Goal: Information Seeking & Learning: Learn about a topic

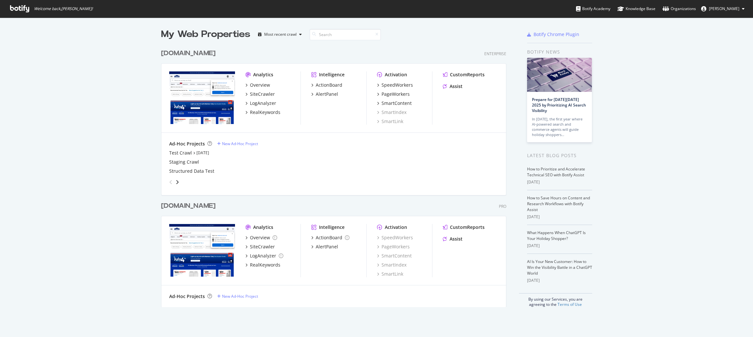
scroll to position [330, 741]
click at [675, 7] on div "Organizations" at bounding box center [679, 9] width 33 height 6
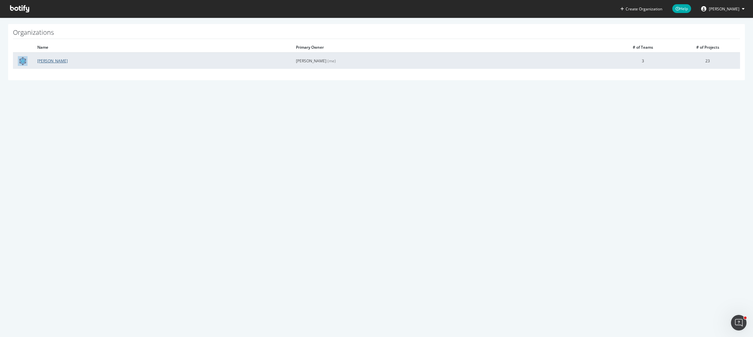
click at [42, 60] on link "[PERSON_NAME]" at bounding box center [52, 61] width 30 height 6
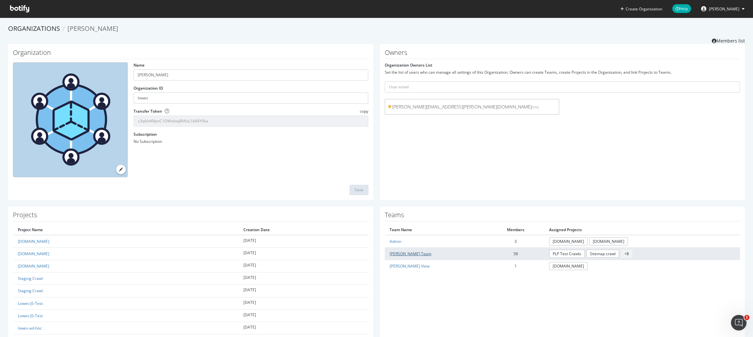
click at [401, 252] on link "[PERSON_NAME] Team" at bounding box center [411, 254] width 42 height 6
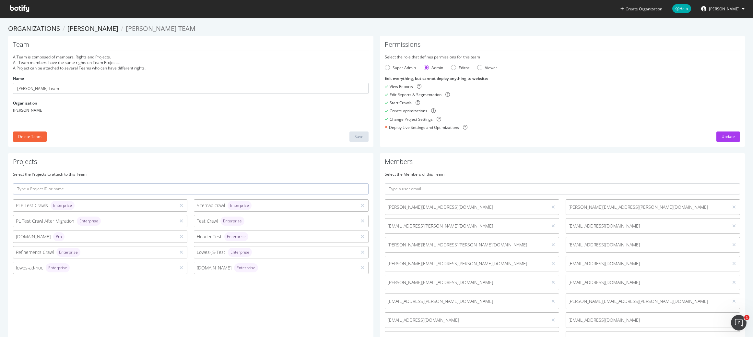
scroll to position [439, 0]
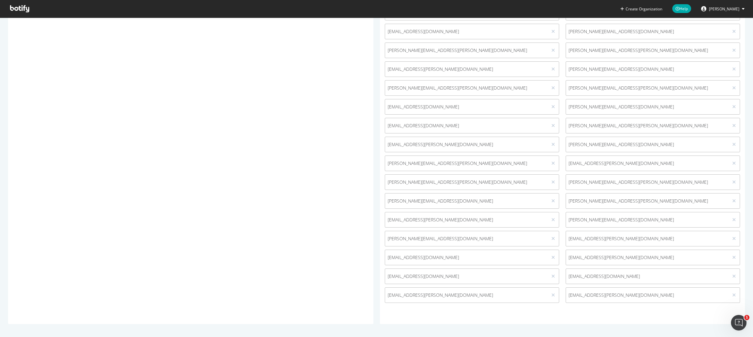
click at [448, 292] on span "[EMAIL_ADDRESS][PERSON_NAME][DOMAIN_NAME]" at bounding box center [466, 295] width 157 height 6
click at [439, 294] on span "[EMAIL_ADDRESS][PERSON_NAME][DOMAIN_NAME]" at bounding box center [466, 295] width 157 height 6
drag, startPoint x: 441, startPoint y: 294, endPoint x: 387, endPoint y: 295, distance: 54.2
click at [388, 295] on span "[EMAIL_ADDRESS][PERSON_NAME][DOMAIN_NAME]" at bounding box center [466, 295] width 157 height 6
click at [453, 294] on span "[EMAIL_ADDRESS][PERSON_NAME][DOMAIN_NAME]" at bounding box center [466, 295] width 157 height 6
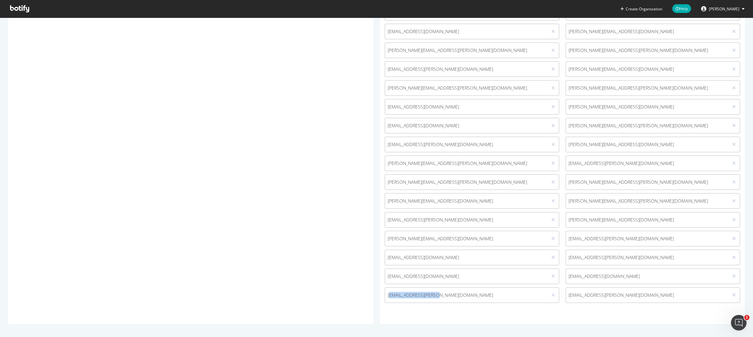
click at [389, 296] on span "[EMAIL_ADDRESS][PERSON_NAME][DOMAIN_NAME]" at bounding box center [466, 295] width 157 height 6
click at [385, 293] on span "[EMAIL_ADDRESS][PERSON_NAME][DOMAIN_NAME]" at bounding box center [466, 295] width 162 height 6
drag, startPoint x: 388, startPoint y: 294, endPoint x: 449, endPoint y: 293, distance: 61.0
click at [449, 293] on span "[EMAIL_ADDRESS][PERSON_NAME][DOMAIN_NAME]" at bounding box center [466, 295] width 162 height 6
copy span "[EMAIL_ADDRESS][PERSON_NAME][DOMAIN_NAME]"
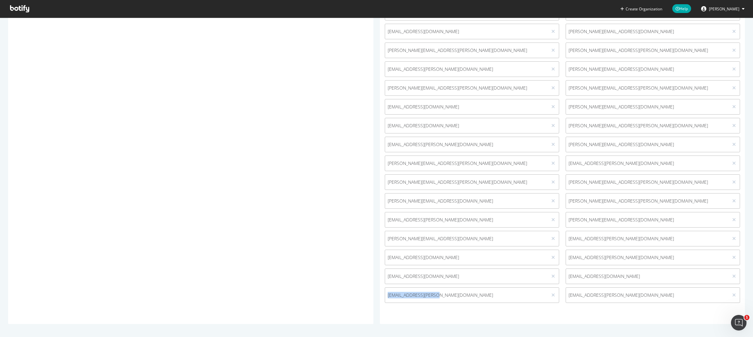
click at [463, 296] on span "[EMAIL_ADDRESS][PERSON_NAME][DOMAIN_NAME]" at bounding box center [466, 295] width 157 height 6
drag, startPoint x: 438, startPoint y: 294, endPoint x: 385, endPoint y: 295, distance: 53.2
click at [382, 295] on div "[EMAIL_ADDRESS][PERSON_NAME][DOMAIN_NAME]" at bounding box center [472, 295] width 181 height 16
copy span "[EMAIL_ADDRESS][PERSON_NAME][DOMAIN_NAME]"
click at [552, 295] on icon at bounding box center [554, 294] width 4 height 5
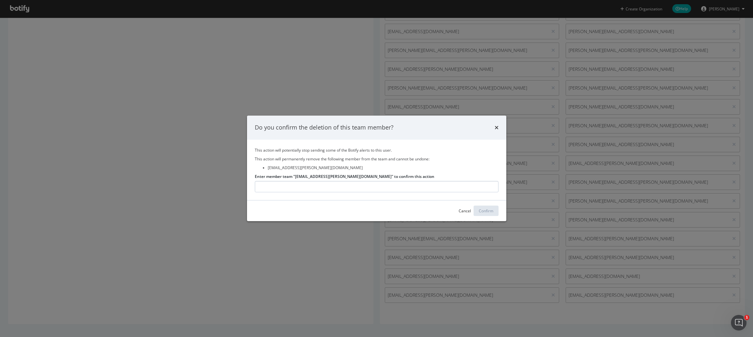
click at [324, 190] on input "Enter member team "[EMAIL_ADDRESS][PERSON_NAME][DOMAIN_NAME]" to confirm this a…" at bounding box center [377, 186] width 244 height 11
click at [325, 185] on input "Enter member team "[EMAIL_ADDRESS][PERSON_NAME][DOMAIN_NAME]" to confirm this a…" at bounding box center [377, 186] width 244 height 11
type input "[EMAIL_ADDRESS][PERSON_NAME][DOMAIN_NAME]"
click at [486, 211] on div "Confirm" at bounding box center [486, 211] width 15 height 6
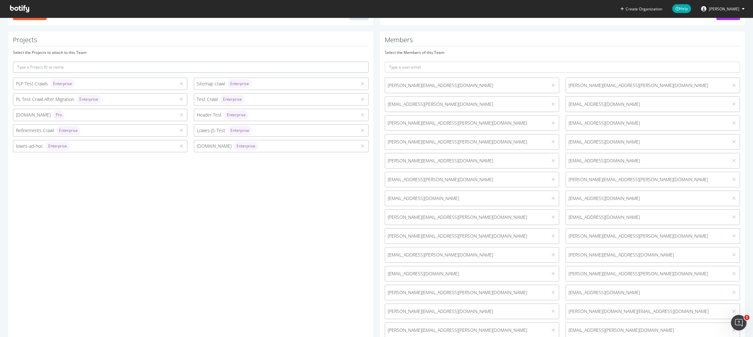
scroll to position [81, 0]
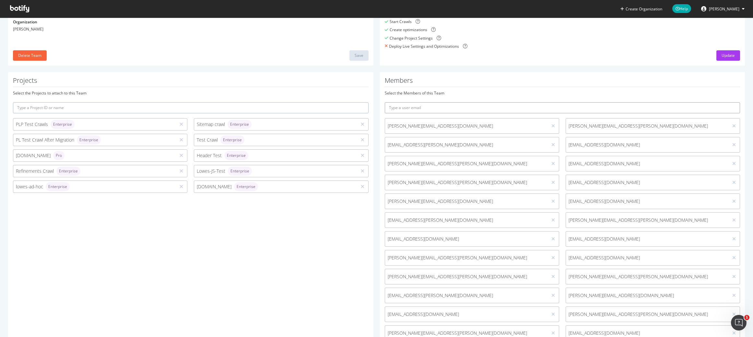
click at [437, 108] on input "text" at bounding box center [563, 107] width 356 height 11
paste input "[PERSON_NAME]"
type input "[PERSON_NAME]"
click at [403, 103] on input "rav" at bounding box center [563, 107] width 356 height 11
paste input "[PERSON_NAME][EMAIL_ADDRESS][DOMAIN_NAME]"
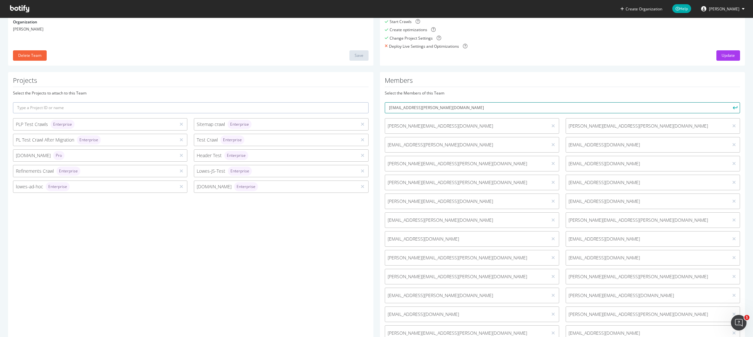
type input "[EMAIL_ADDRESS][PERSON_NAME][DOMAIN_NAME]"
click at [729, 102] on button "submit" at bounding box center [734, 107] width 11 height 11
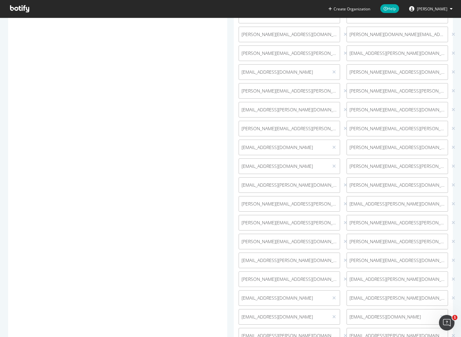
scroll to position [439, 0]
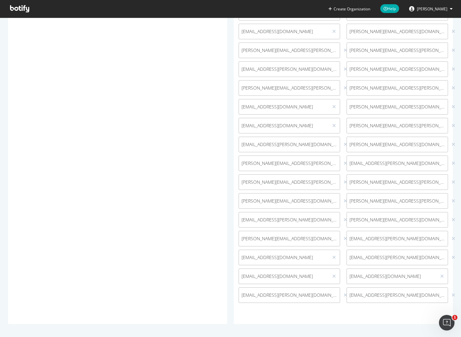
click at [399, 296] on span "[EMAIL_ADDRESS][PERSON_NAME][DOMAIN_NAME]" at bounding box center [398, 295] width 96 height 6
click at [401, 295] on span "[EMAIL_ADDRESS][PERSON_NAME][DOMAIN_NAME]" at bounding box center [398, 295] width 96 height 6
click at [394, 295] on span "[EMAIL_ADDRESS][PERSON_NAME][DOMAIN_NAME]" at bounding box center [398, 295] width 96 height 6
drag, startPoint x: 380, startPoint y: 295, endPoint x: 339, endPoint y: 297, distance: 41.2
click at [343, 297] on div "[EMAIL_ADDRESS][PERSON_NAME][DOMAIN_NAME]" at bounding box center [397, 295] width 108 height 16
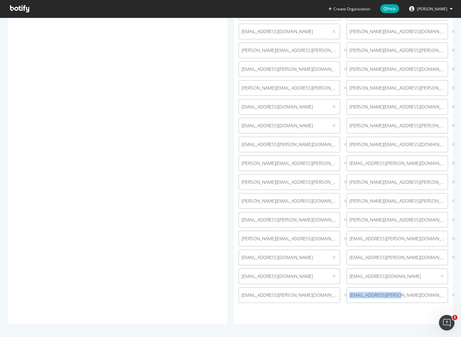
copy span "[EMAIL_ADDRESS][PERSON_NAME][DOMAIN_NAME]"
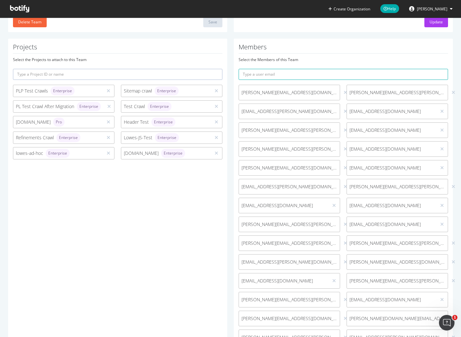
scroll to position [0, 0]
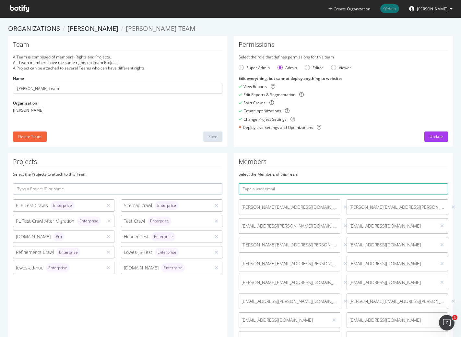
click at [391, 9] on span "Help" at bounding box center [389, 8] width 19 height 9
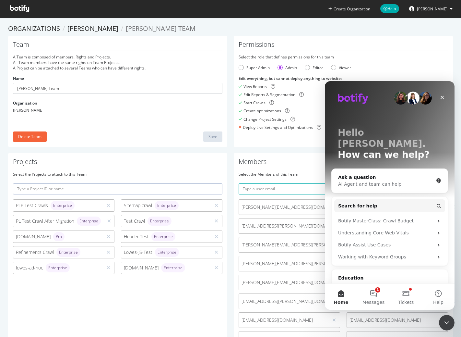
click at [377, 64] on form "Select the role that defines permissions for this team Super Admin Admin Editor…" at bounding box center [343, 92] width 209 height 76
click at [439, 94] on div "Close" at bounding box center [442, 97] width 12 height 12
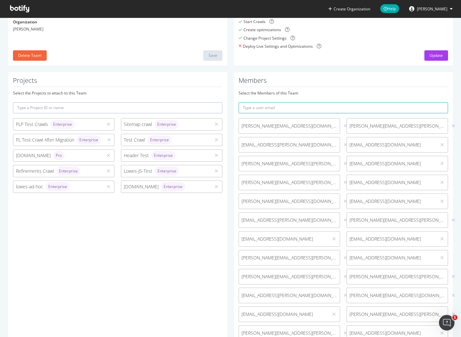
scroll to position [122, 0]
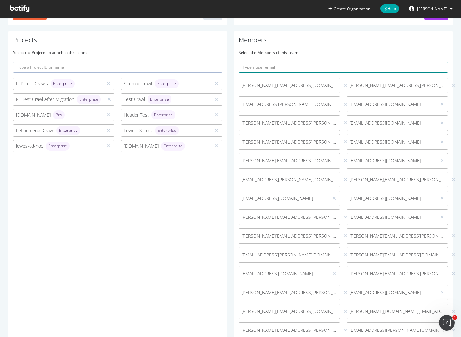
click at [312, 66] on input "text" at bounding box center [343, 67] width 209 height 11
click at [320, 68] on input "text" at bounding box center [343, 67] width 209 height 11
type input "[EMAIL_ADDRESS][DOMAIN_NAME]"
click at [437, 62] on button "submit" at bounding box center [442, 67] width 11 height 11
click at [270, 68] on input "text" at bounding box center [343, 67] width 209 height 11
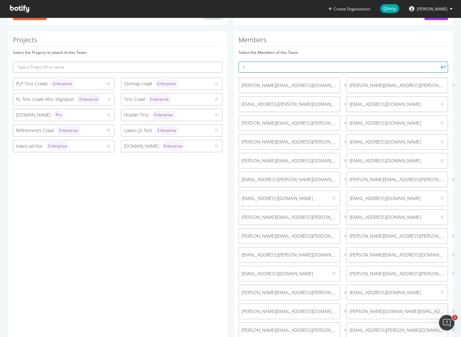
click at [254, 62] on input "r" at bounding box center [343, 67] width 209 height 11
paste input "[EMAIL_ADDRESS][PERSON_NAME][DOMAIN_NAME]"
click at [268, 65] on input "[EMAIL_ADDRESS][PERSON_NAME][DOMAIN_NAME]" at bounding box center [343, 67] width 209 height 11
type input "[EMAIL_ADDRESS][PERSON_NAME][DOMAIN_NAME]"
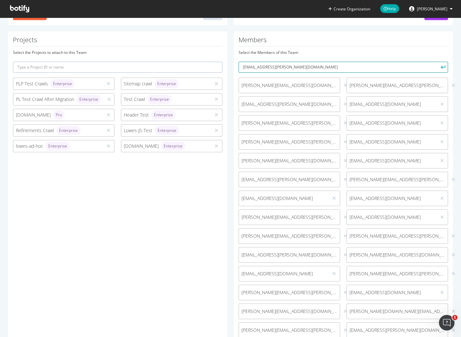
click at [437, 62] on button "submit" at bounding box center [442, 67] width 11 height 11
click at [279, 63] on input "text" at bounding box center [343, 67] width 209 height 11
paste input "[EMAIL_ADDRESS][PERSON_NAME][DOMAIN_NAME]"
click at [293, 64] on input "[EMAIL_ADDRESS][PERSON_NAME][DOMAIN_NAME]" at bounding box center [343, 67] width 209 height 11
type input "[EMAIL_ADDRESS][PERSON_NAME][DOMAIN_NAME]"
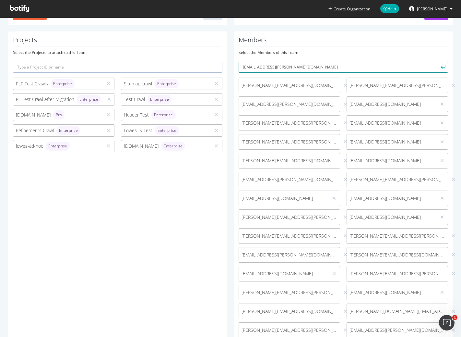
click at [437, 62] on button "submit" at bounding box center [442, 67] width 11 height 11
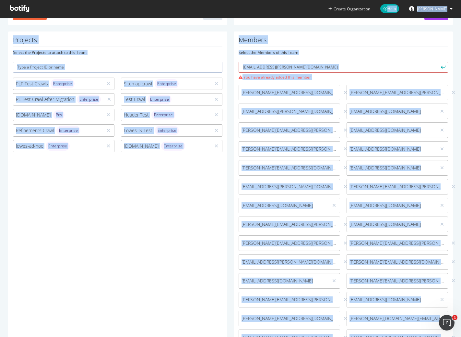
click at [301, 68] on input "[EMAIL_ADDRESS][PERSON_NAME][DOMAIN_NAME]" at bounding box center [343, 67] width 209 height 11
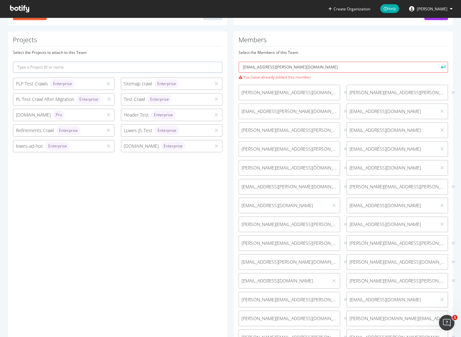
scroll to position [465, 0]
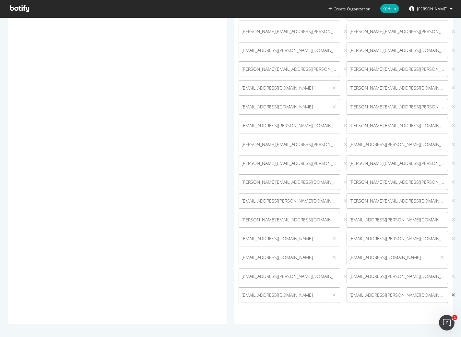
click at [452, 295] on icon at bounding box center [454, 294] width 4 height 5
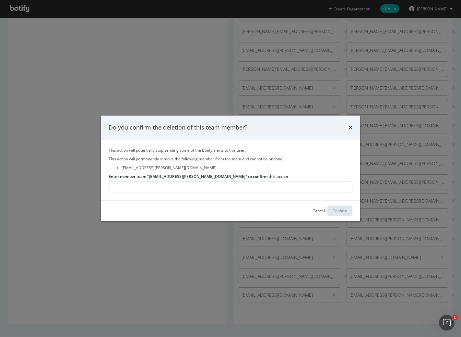
click at [264, 182] on input "Enter member team "[EMAIL_ADDRESS][PERSON_NAME][DOMAIN_NAME]" to confirm this a…" at bounding box center [231, 186] width 244 height 11
type input "[EMAIL_ADDRESS][PERSON_NAME][DOMAIN_NAME]"
drag, startPoint x: 203, startPoint y: 175, endPoint x: 170, endPoint y: 185, distance: 34.9
click at [151, 177] on label "Enter member team "[EMAIL_ADDRESS][PERSON_NAME][DOMAIN_NAME]" to confirm this a…" at bounding box center [199, 176] width 180 height 6
copy label "[EMAIL_ADDRESS][PERSON_NAME][DOMAIN_NAME]"
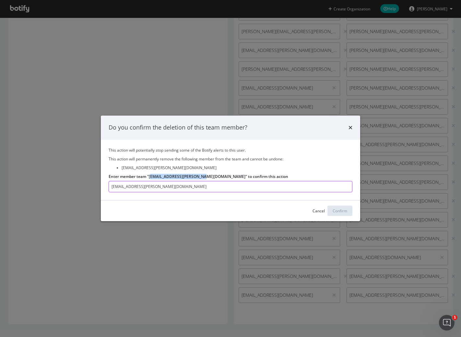
click at [173, 186] on input "[EMAIL_ADDRESS][PERSON_NAME][DOMAIN_NAME]" at bounding box center [231, 186] width 244 height 11
paste input "[EMAIL_ADDRESS][PERSON_NAME]"
click at [138, 184] on input "[EMAIL_ADDRESS][PERSON_NAME][DOMAIN_NAME]" at bounding box center [231, 186] width 244 height 11
type input "[EMAIL_ADDRESS][PERSON_NAME][DOMAIN_NAME]"
click at [343, 211] on div "Confirm" at bounding box center [340, 211] width 15 height 6
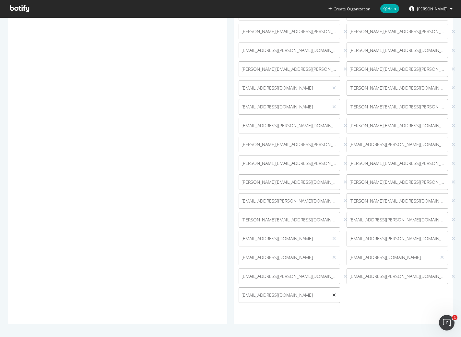
click at [332, 293] on icon at bounding box center [334, 294] width 4 height 5
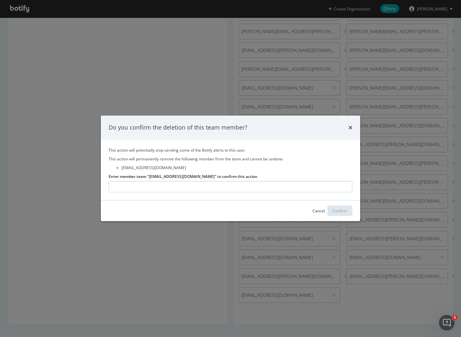
click at [234, 181] on input "Enter member team "[EMAIL_ADDRESS][DOMAIN_NAME]" to confirm this action" at bounding box center [231, 186] width 244 height 11
type input "[EMAIL_ADDRESS][DOMAIN_NAME]"
click at [330, 210] on button "Confirm" at bounding box center [340, 211] width 25 height 10
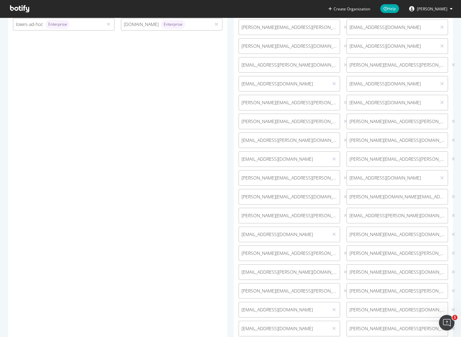
scroll to position [41, 0]
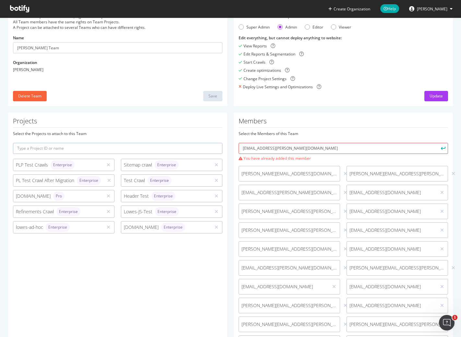
click at [292, 146] on input "[EMAIL_ADDRESS][PERSON_NAME][DOMAIN_NAME]" at bounding box center [343, 148] width 209 height 11
click at [273, 150] on input "[EMAIL_ADDRESS][PERSON_NAME][DOMAIN_NAME]" at bounding box center [343, 148] width 209 height 11
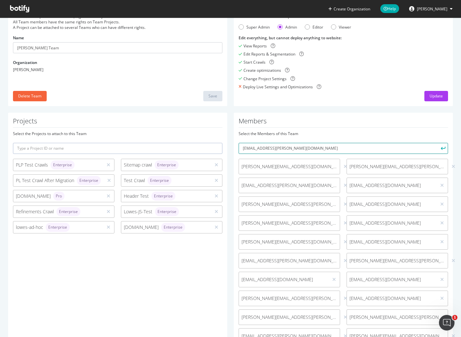
type input "[EMAIL_ADDRESS][PERSON_NAME][DOMAIN_NAME]"
click at [437, 143] on button "submit" at bounding box center [442, 148] width 11 height 11
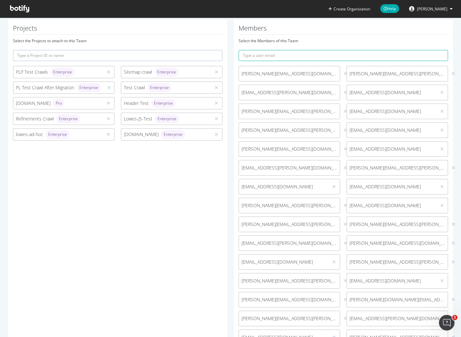
scroll to position [0, 0]
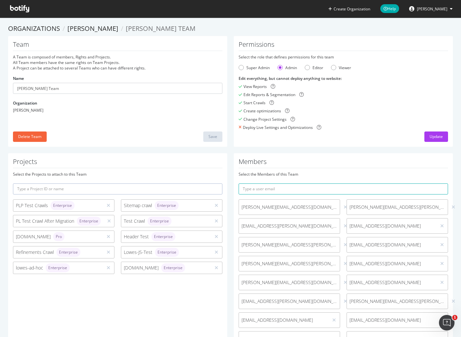
drag, startPoint x: 271, startPoint y: 44, endPoint x: 237, endPoint y: 44, distance: 34.7
click at [239, 44] on h1 "Permissions" at bounding box center [343, 46] width 209 height 10
click at [202, 27] on ol "Organizations [PERSON_NAME] [PERSON_NAME] Team" at bounding box center [230, 28] width 445 height 9
drag, startPoint x: 265, startPoint y: 162, endPoint x: 235, endPoint y: 163, distance: 29.5
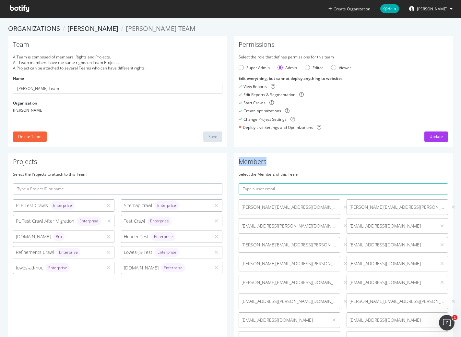
click at [242, 163] on h1 "Members" at bounding box center [343, 163] width 209 height 10
click at [301, 191] on input "text" at bounding box center [343, 188] width 209 height 11
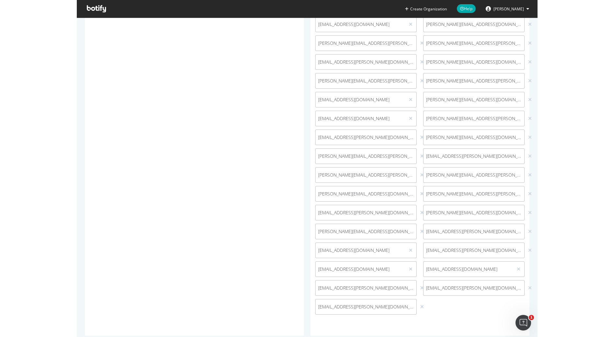
scroll to position [458, 0]
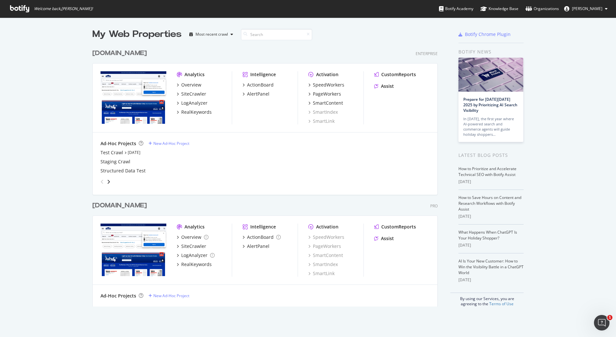
click at [125, 57] on div "[DOMAIN_NAME]" at bounding box center [119, 53] width 54 height 9
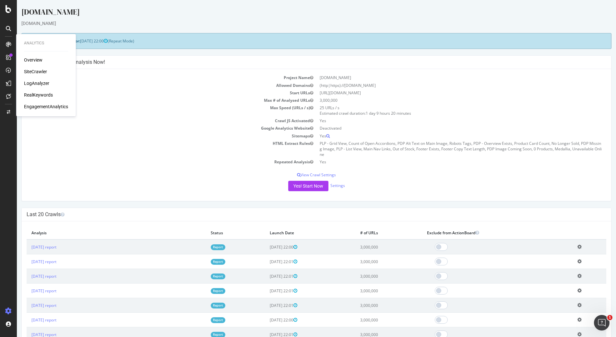
click at [35, 82] on div "LogAnalyzer" at bounding box center [36, 83] width 25 height 6
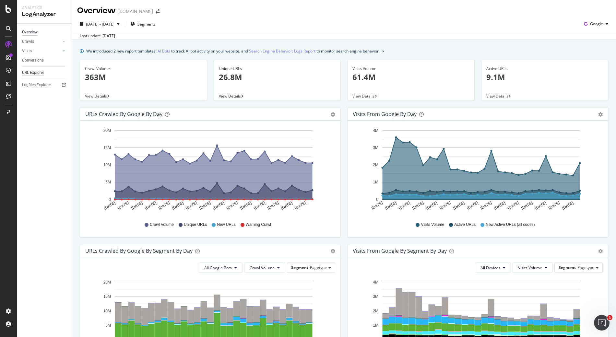
click at [36, 73] on div "URL Explorer" at bounding box center [33, 72] width 22 height 7
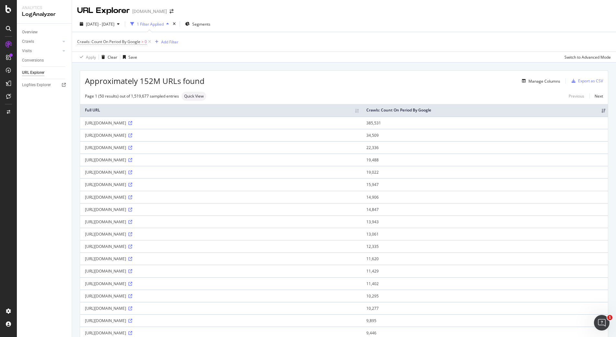
click at [124, 42] on span "Crawls: Count On Period By Google" at bounding box center [108, 42] width 63 height 6
click at [101, 55] on icon at bounding box center [103, 57] width 5 height 4
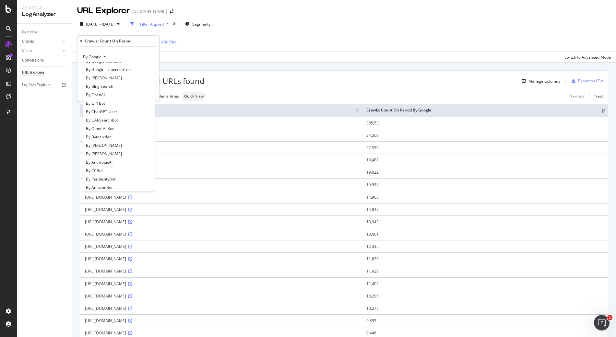
scroll to position [90, 0]
click at [99, 100] on span "By OpenAI" at bounding box center [95, 99] width 19 height 6
click at [98, 98] on div "By Google By Google By Google Desktop By Google Images By Google Video By Googl…" at bounding box center [119, 74] width 82 height 54
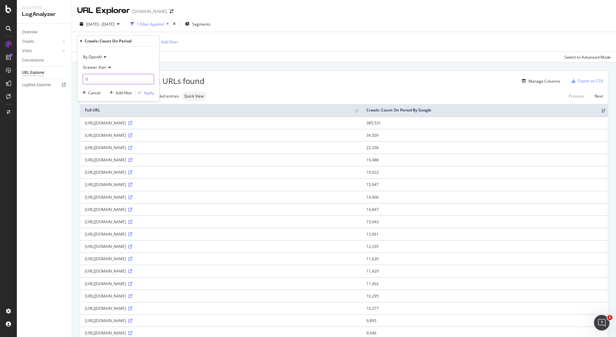
click at [108, 77] on input "0" at bounding box center [118, 79] width 71 height 10
click at [148, 93] on div "Apply" at bounding box center [149, 93] width 10 height 6
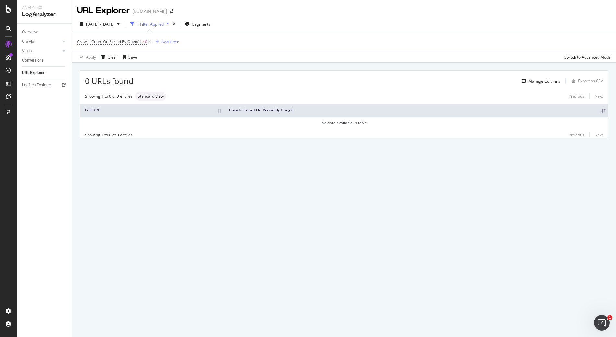
click at [136, 42] on span "Crawls: Count On Period By OpenAI" at bounding box center [109, 42] width 64 height 6
click at [97, 54] on div "By OpenAI" at bounding box center [118, 57] width 71 height 10
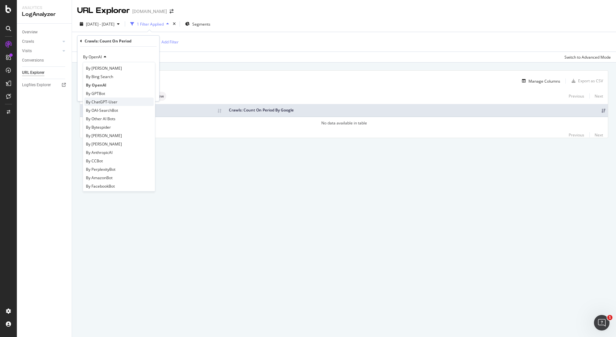
scroll to position [140, 0]
click at [112, 132] on span "By PerplexityBot" at bounding box center [101, 133] width 30 height 6
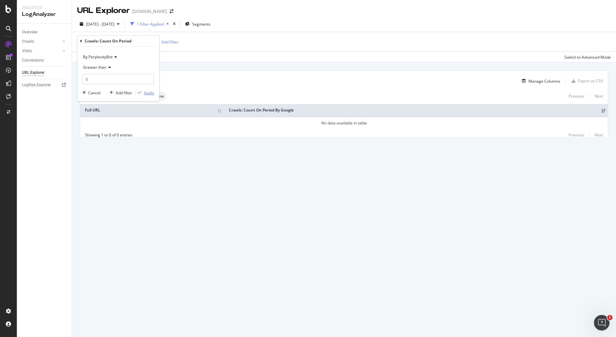
click at [150, 92] on div "Apply" at bounding box center [149, 93] width 10 height 6
click at [162, 41] on icon at bounding box center [161, 42] width 6 height 6
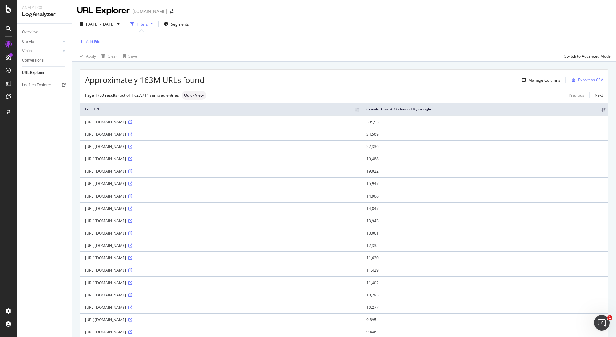
click at [149, 12] on div "[DOMAIN_NAME]" at bounding box center [149, 11] width 35 height 6
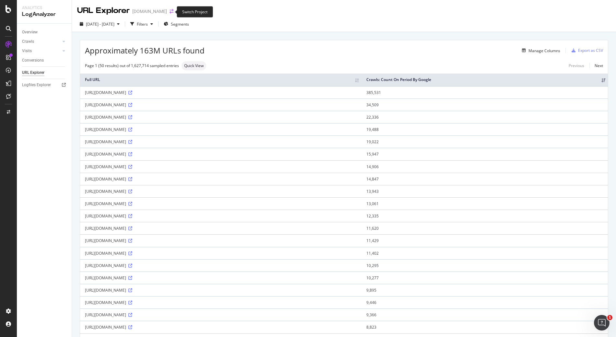
click at [170, 10] on icon "arrow-right-arrow-left" at bounding box center [172, 11] width 4 height 5
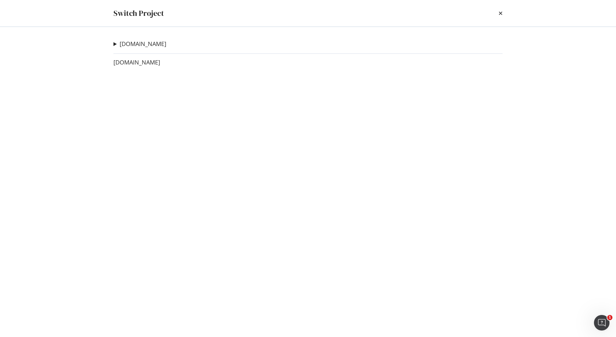
drag, startPoint x: 102, startPoint y: 65, endPoint x: 191, endPoint y: 63, distance: 88.2
click at [191, 63] on div "www.lowes.com Test Crawl Ad-Hoc Project Staging Crawl Ad-Hoc Project Structured…" at bounding box center [308, 182] width 415 height 310
click at [500, 14] on icon "times" at bounding box center [501, 13] width 4 height 5
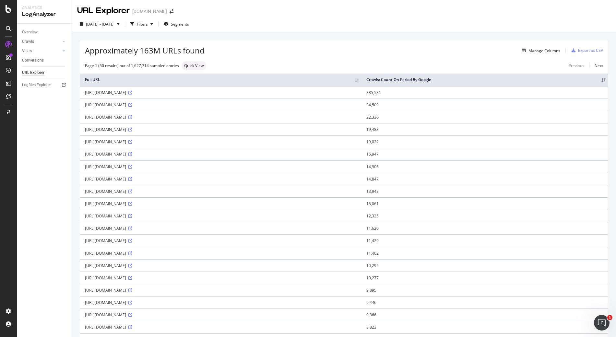
click at [222, 13] on div "URL Explorer www.lowes.com" at bounding box center [344, 8] width 544 height 16
click at [42, 95] on div "SpeedWorkers" at bounding box center [38, 97] width 29 height 6
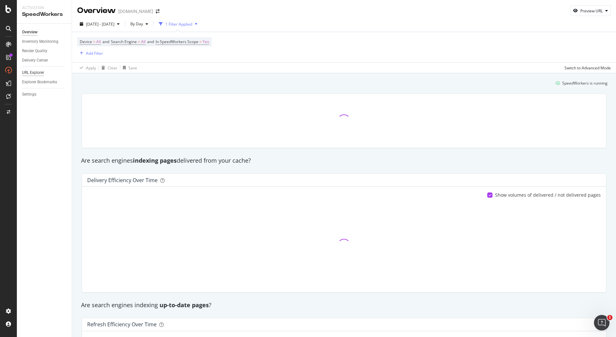
click at [38, 71] on div "URL Explorer" at bounding box center [33, 72] width 22 height 7
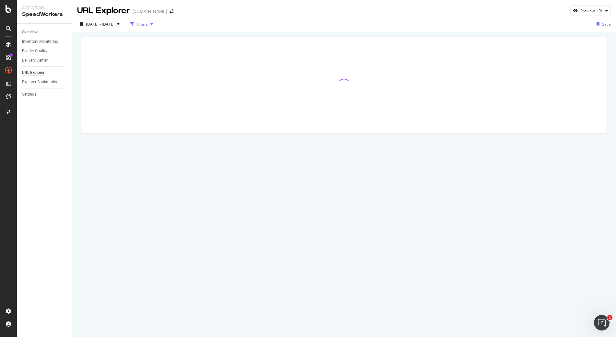
click at [148, 24] on div "Filters" at bounding box center [142, 24] width 11 height 6
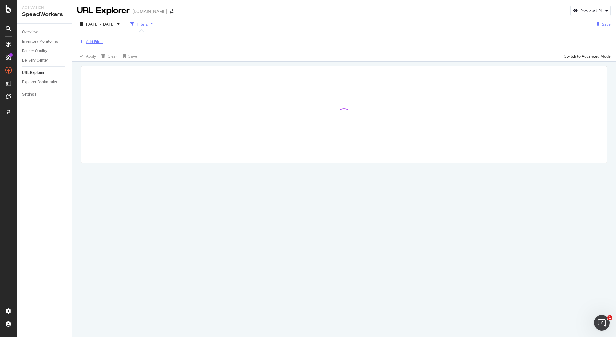
click at [96, 42] on div "Add Filter" at bounding box center [94, 42] width 17 height 6
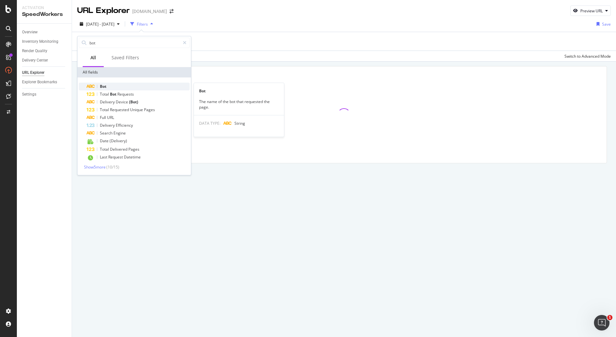
type input "bot"
click at [112, 86] on div "Bot" at bounding box center [138, 87] width 103 height 8
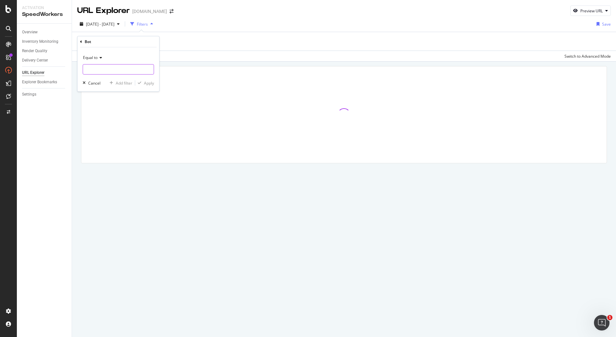
click at [114, 69] on input "text" at bounding box center [118, 69] width 71 height 10
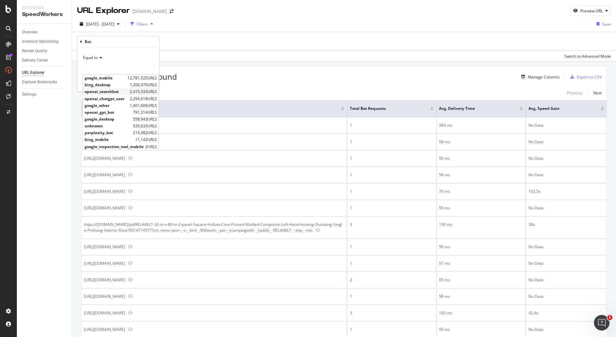
click at [108, 91] on span "openai_searchbot" at bounding box center [106, 92] width 43 height 6
type input "openai_searchbot"
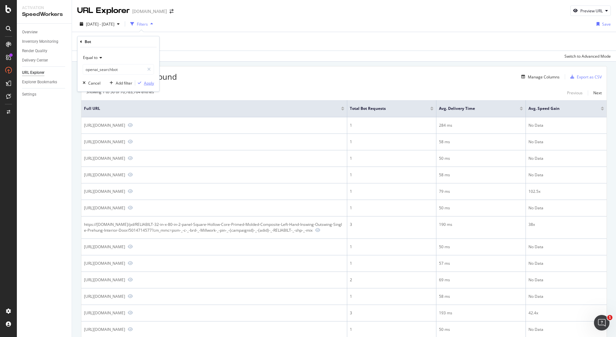
click at [148, 83] on div "Apply" at bounding box center [149, 83] width 10 height 6
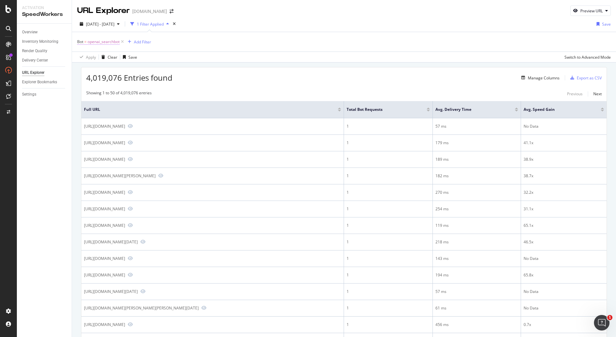
click at [104, 42] on span "openai_searchbot" at bounding box center [104, 41] width 32 height 9
click at [130, 67] on input "openai_searchbot" at bounding box center [113, 69] width 61 height 10
click at [187, 53] on div "Apply Clear Save Switch to Advanced Mode" at bounding box center [344, 57] width 544 height 11
click at [528, 78] on div "Manage Columns" at bounding box center [544, 78] width 32 height 6
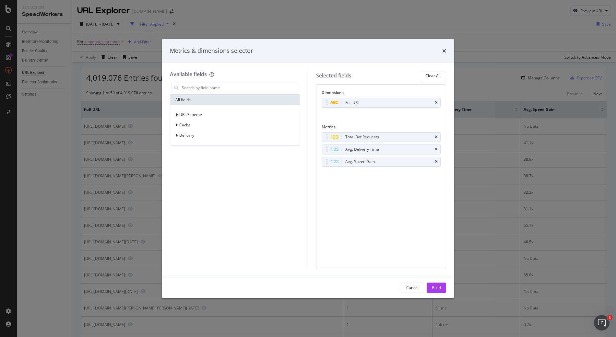
click at [233, 82] on div "modal" at bounding box center [235, 87] width 130 height 13
click at [227, 88] on input "modal" at bounding box center [239, 88] width 117 height 10
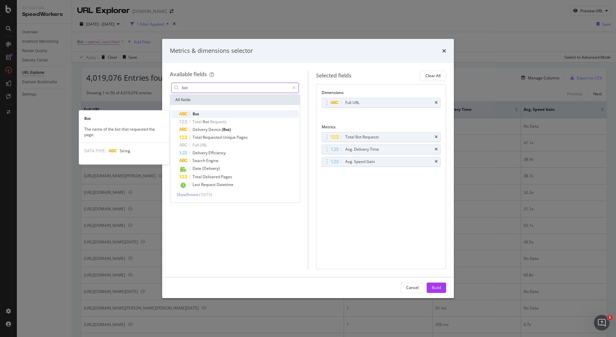
type input "bot"
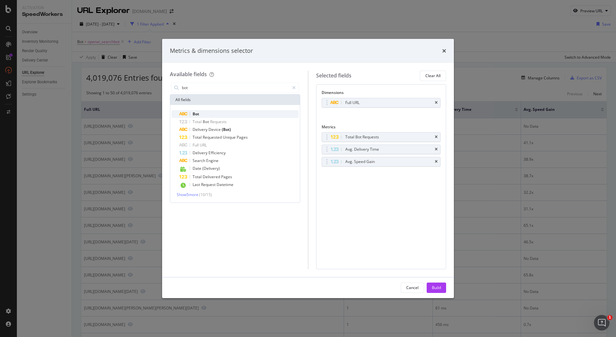
click at [216, 113] on div "Bot" at bounding box center [238, 114] width 119 height 8
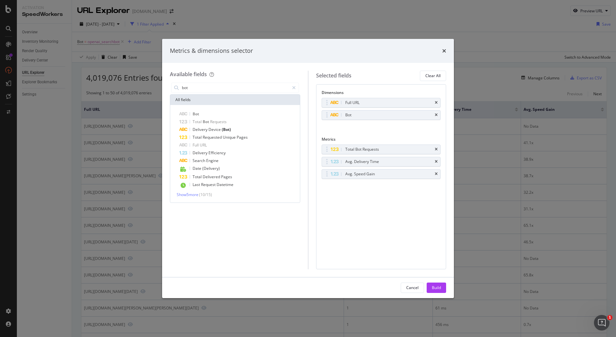
drag, startPoint x: 435, startPoint y: 285, endPoint x: 298, endPoint y: 84, distance: 243.1
click at [435, 285] on div "Build" at bounding box center [436, 288] width 9 height 6
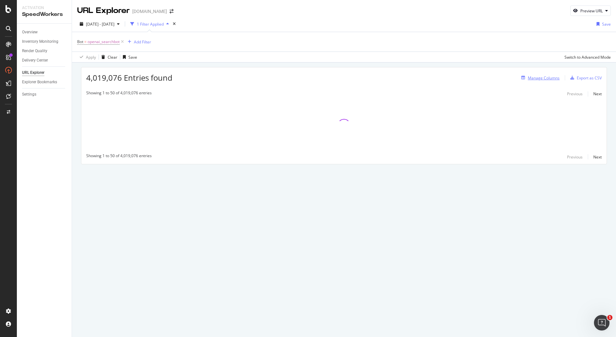
click at [535, 78] on div "Manage Columns" at bounding box center [544, 78] width 32 height 6
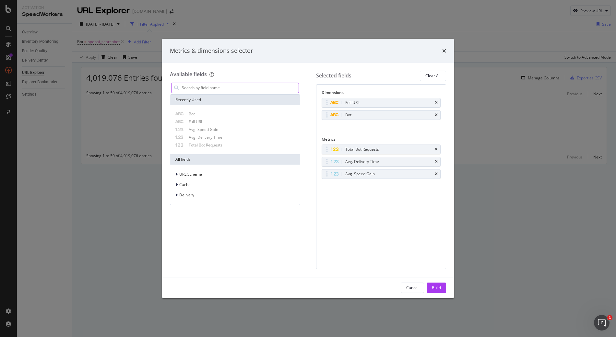
click at [262, 85] on input "modal" at bounding box center [239, 88] width 117 height 10
click at [259, 85] on input "modal" at bounding box center [239, 88] width 117 height 10
click at [444, 51] on icon "times" at bounding box center [444, 50] width 4 height 5
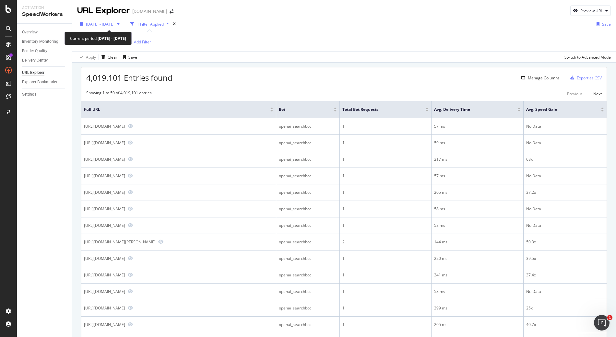
click at [108, 23] on span "2025 Aug. 27th - Sep. 23rd" at bounding box center [100, 24] width 29 height 6
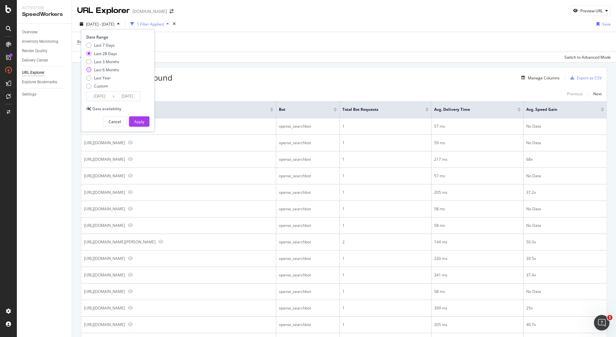
click at [89, 69] on div "Last 6 Months" at bounding box center [88, 69] width 5 height 5
drag, startPoint x: 142, startPoint y: 119, endPoint x: 126, endPoint y: 65, distance: 57.1
click at [126, 65] on div "Date Range Last 7 Days Last 28 Days Last 3 Months Last 6 Months Last Year Custo…" at bounding box center [118, 80] width 74 height 103
click at [114, 63] on div "Last 3 Months" at bounding box center [106, 62] width 25 height 6
type input "2025/06/24"
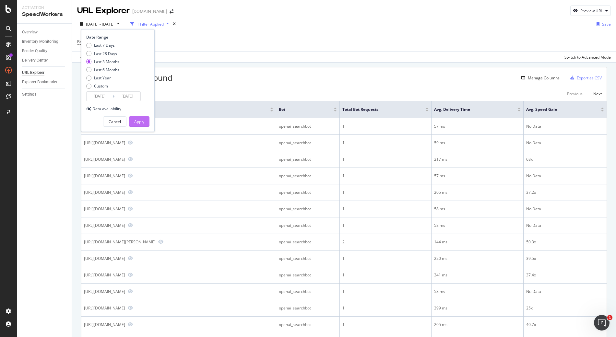
click at [138, 123] on div "Apply" at bounding box center [139, 122] width 10 height 6
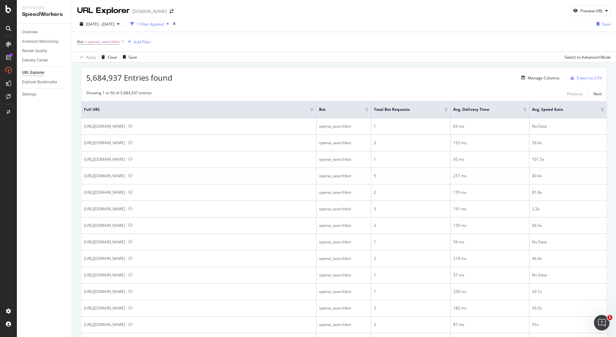
drag, startPoint x: 198, startPoint y: 63, endPoint x: 106, endPoint y: 63, distance: 92.1
click at [96, 41] on span "openai_searchbot" at bounding box center [104, 41] width 32 height 9
click at [99, 58] on icon at bounding box center [100, 57] width 5 height 4
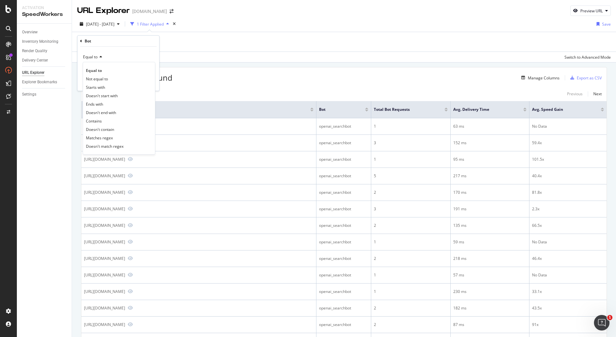
click at [112, 55] on div "Equal to" at bounding box center [118, 57] width 71 height 10
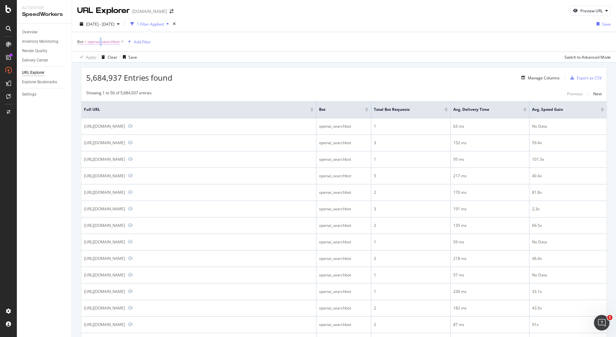
click at [101, 40] on span "openai_searchbot" at bounding box center [104, 41] width 32 height 9
click at [121, 66] on input "openai_searchbot" at bounding box center [113, 69] width 61 height 10
click at [104, 41] on span "openai_searchbot" at bounding box center [104, 41] width 32 height 9
click at [531, 77] on div "Manage Columns" at bounding box center [544, 78] width 32 height 6
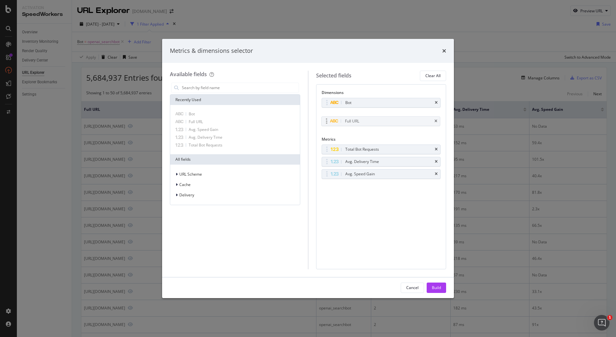
drag, startPoint x: 327, startPoint y: 116, endPoint x: 326, endPoint y: 120, distance: 3.9
click at [435, 114] on icon "times" at bounding box center [436, 115] width 3 height 4
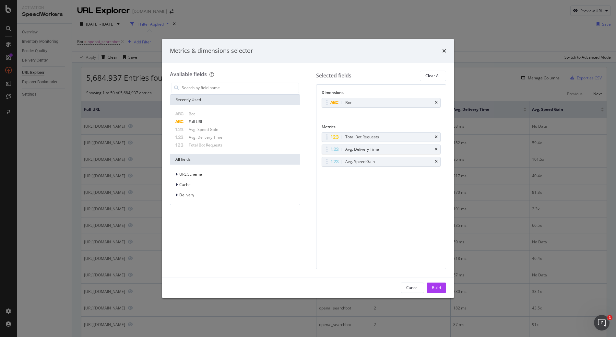
drag, startPoint x: 438, startPoint y: 287, endPoint x: 267, endPoint y: 68, distance: 278.4
click at [437, 287] on div "Build" at bounding box center [436, 288] width 9 height 6
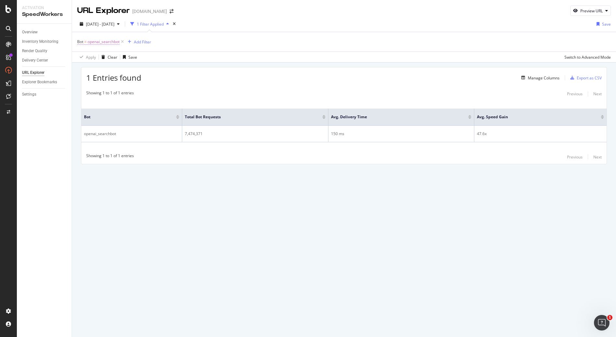
click at [106, 41] on span "openai_searchbot" at bounding box center [104, 41] width 32 height 9
click at [101, 57] on icon at bounding box center [100, 57] width 5 height 4
click at [129, 49] on div "Equal to openai_searchbot openai_searchbot Cancel Add filter Apply" at bounding box center [119, 69] width 82 height 44
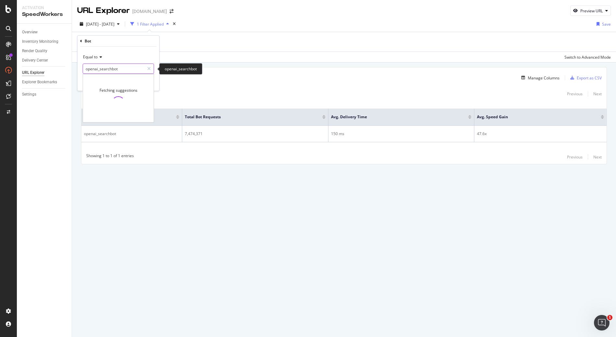
click at [125, 66] on input "openai_searchbot" at bounding box center [113, 69] width 61 height 10
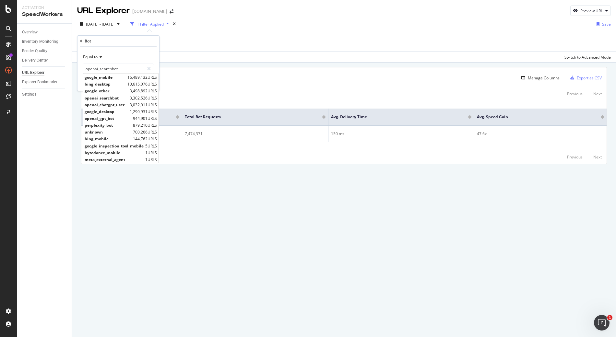
click at [98, 56] on icon at bounding box center [100, 57] width 5 height 4
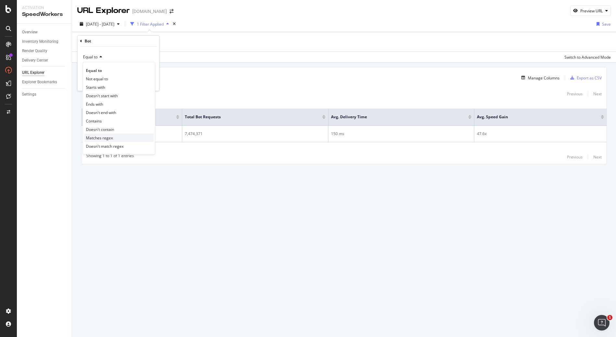
click at [107, 139] on span "Matches regex" at bounding box center [99, 138] width 27 height 6
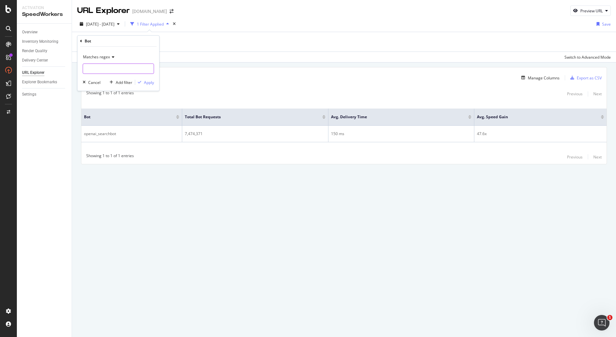
click at [114, 66] on input "text" at bounding box center [118, 69] width 71 height 10
paste input "openai_searchbot"
drag, startPoint x: 147, startPoint y: 82, endPoint x: 119, endPoint y: 68, distance: 30.6
click at [120, 68] on div "Matches regex openai_searchbot|perp|gpt|claude Cancel Add filter Apply" at bounding box center [119, 69] width 82 height 44
click at [119, 68] on input "openai_searchbot|perp|gpt|claude" at bounding box center [113, 69] width 61 height 10
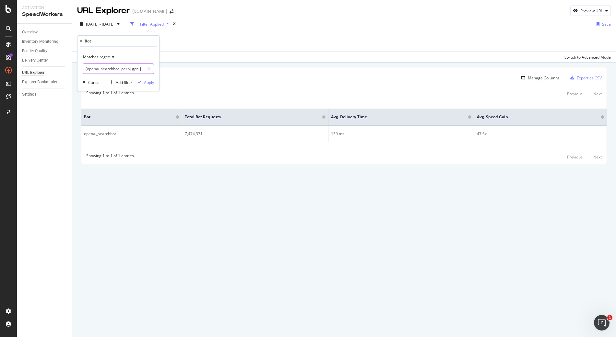
type input "(openai_searchbot|perp|gpt|claude)"
click at [155, 82] on div "Matches regex (openai_searchbot|perp|gpt|claude) Cancel Add filter Apply" at bounding box center [119, 69] width 82 height 44
drag, startPoint x: 150, startPoint y: 82, endPoint x: 167, endPoint y: 77, distance: 18.0
click at [150, 82] on div "Apply" at bounding box center [149, 83] width 10 height 6
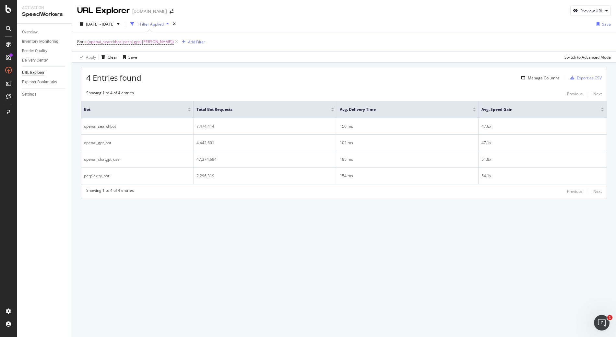
click at [310, 24] on div "2025 Jun. 24th - Sep. 23rd 1 Filter Applied Save" at bounding box center [344, 25] width 544 height 13
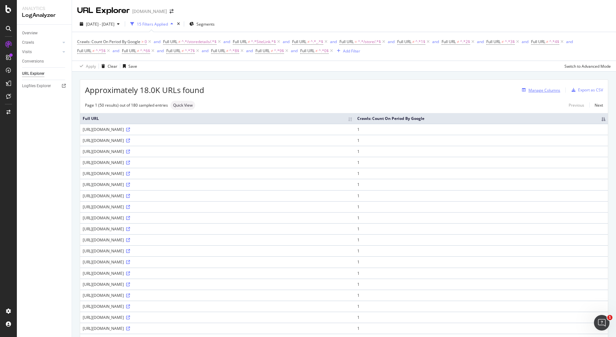
click at [529, 88] on div "Manage Columns" at bounding box center [545, 91] width 32 height 6
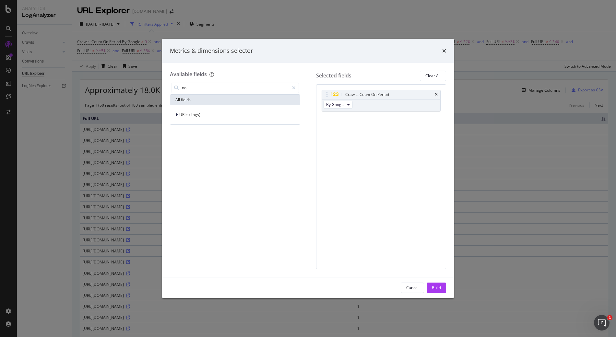
type input "n"
type input "bot"
click at [210, 91] on input "bot" at bounding box center [235, 88] width 108 height 10
drag, startPoint x: 211, startPoint y: 88, endPoint x: 127, endPoint y: 45, distance: 93.7
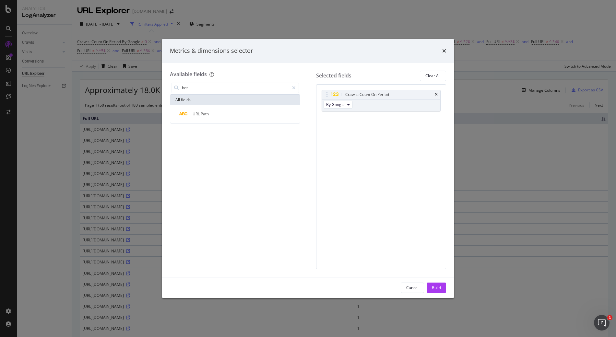
click at [176, 69] on div "Available fields bot All fields URL Path Selected fields Clear All Crawls: Coun…" at bounding box center [308, 170] width 292 height 214
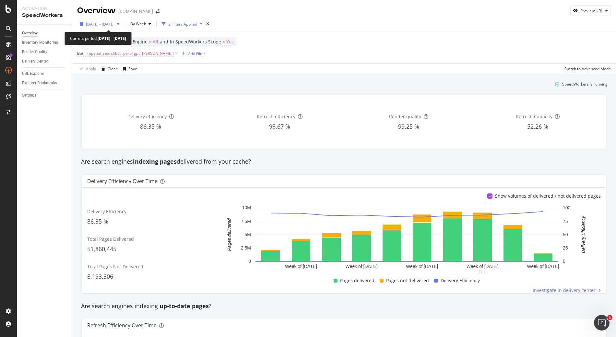
click at [108, 25] on span "2025 Jun. 24th - Sep. 23rd" at bounding box center [100, 24] width 29 height 6
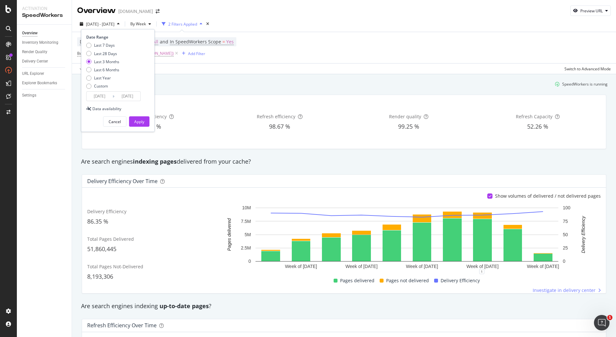
click at [98, 96] on input "2025/06/24" at bounding box center [100, 96] width 26 height 9
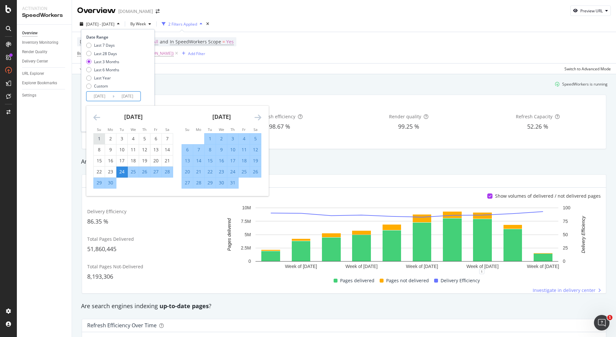
click at [100, 136] on div "1" at bounding box center [99, 139] width 11 height 6
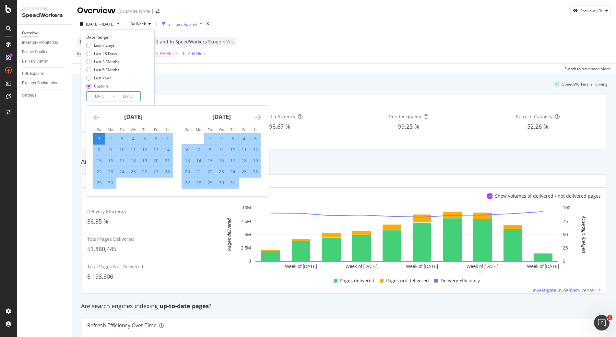
type input "2025/06/01"
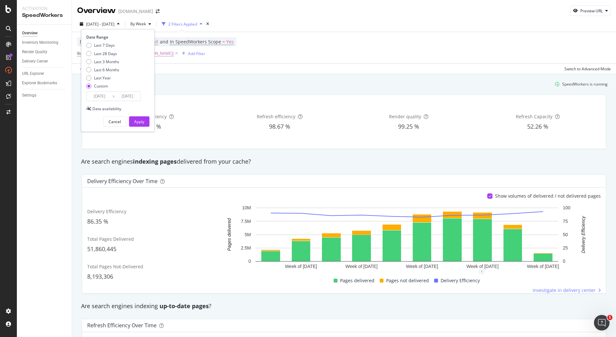
click at [137, 81] on div "Last 7 Days Last 28 Days Last 3 Months Last 6 Months Last Year Custom" at bounding box center [117, 66] width 62 height 49
click at [137, 117] on div "Apply" at bounding box center [139, 122] width 10 height 10
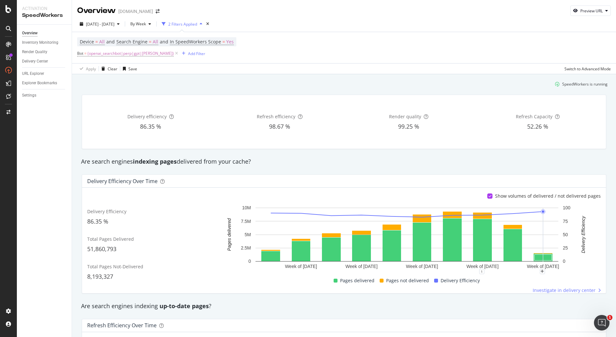
click at [489, 195] on icon at bounding box center [490, 196] width 3 height 3
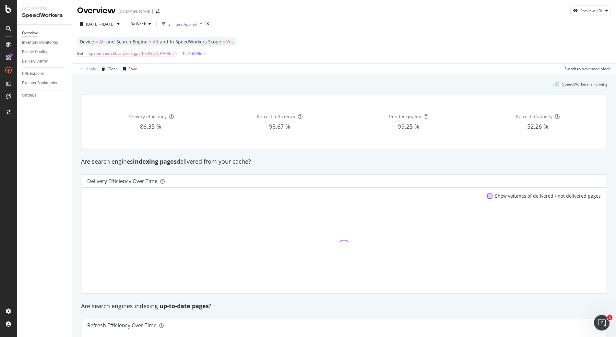
click at [487, 196] on div at bounding box center [489, 196] width 5 height 5
